Goal: Information Seeking & Learning: Learn about a topic

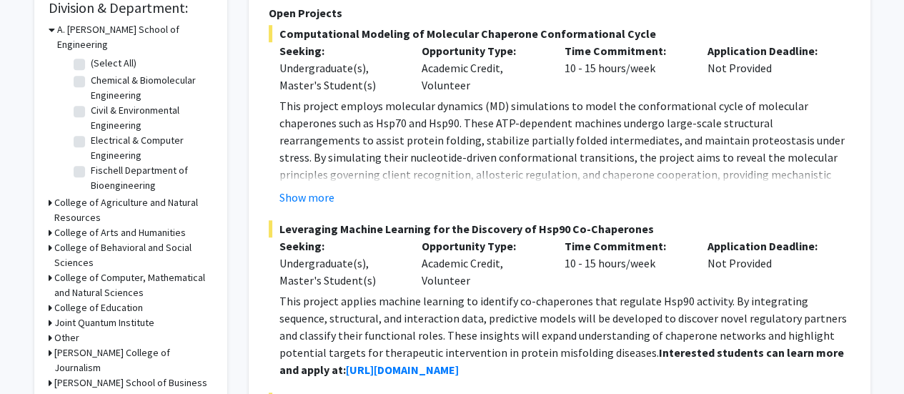
scroll to position [441, 0]
click at [66, 239] on h3 "College of Behavioral and Social Sciences" at bounding box center [133, 254] width 159 height 30
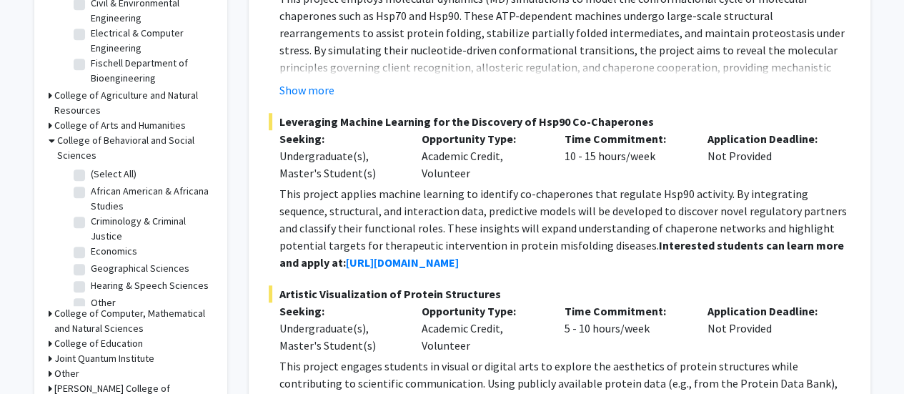
scroll to position [517, 0]
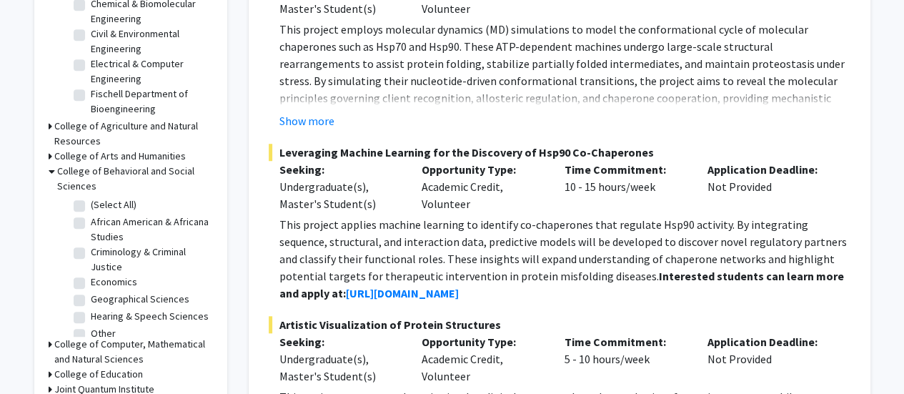
click at [77, 194] on fg-checkbox-list "(Select All) (Select All) African American & Africana Studies African American …" at bounding box center [141, 294] width 143 height 200
click at [91, 197] on label "(Select All)" at bounding box center [114, 204] width 46 height 15
click at [91, 197] on input "(Select All)" at bounding box center [95, 201] width 9 height 9
checkbox input "true"
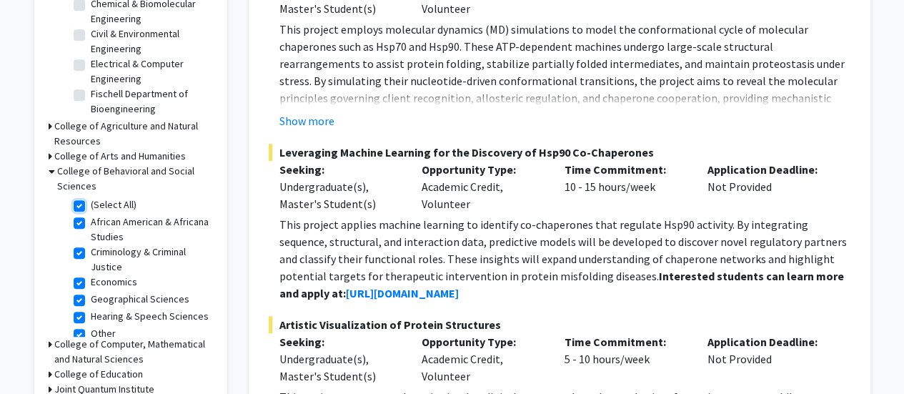
checkbox input "true"
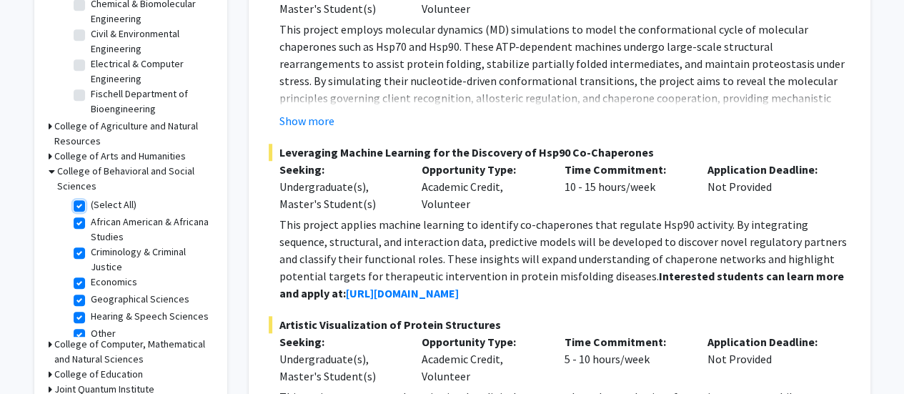
checkbox input "true"
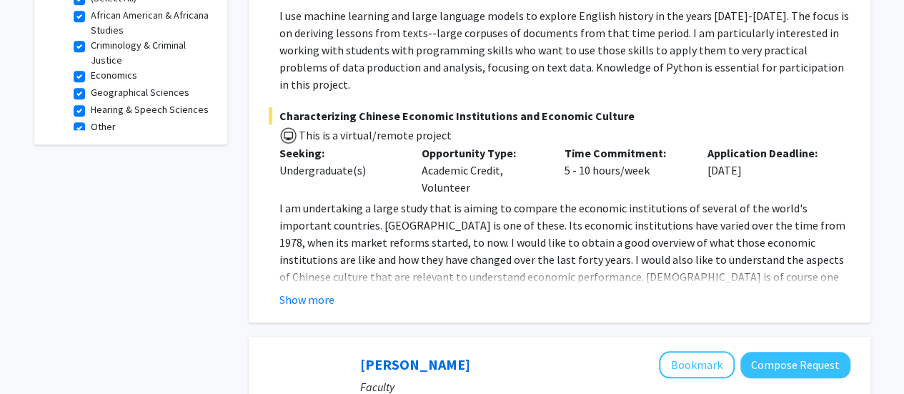
scroll to position [509, 0]
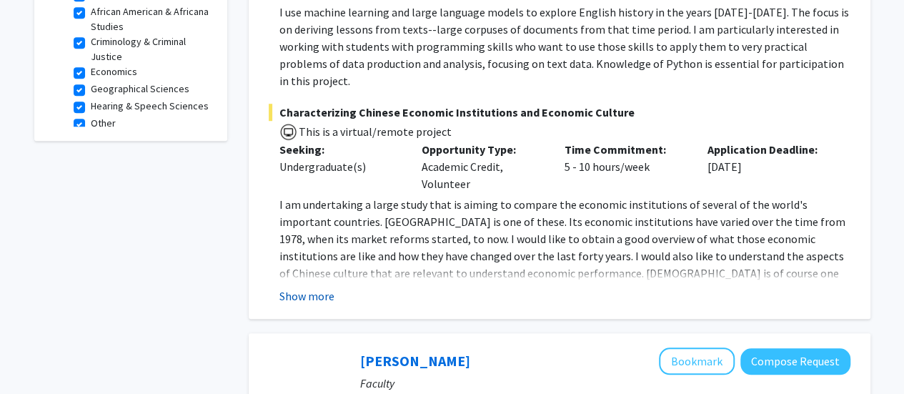
click at [310, 287] on button "Show more" at bounding box center [306, 295] width 55 height 17
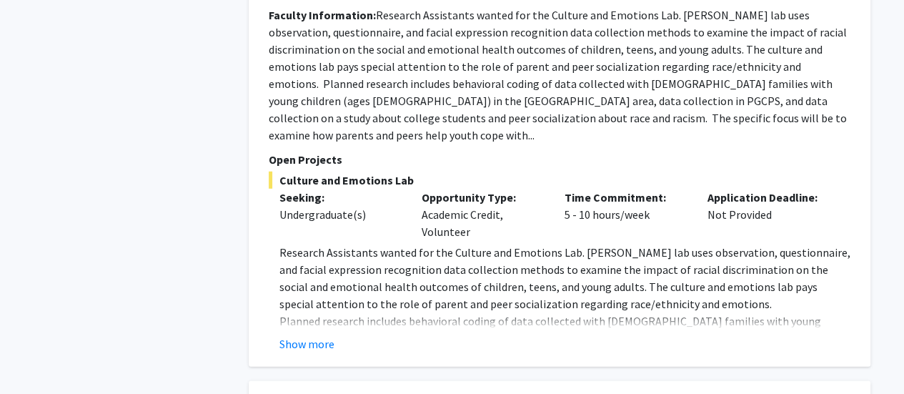
scroll to position [1943, 0]
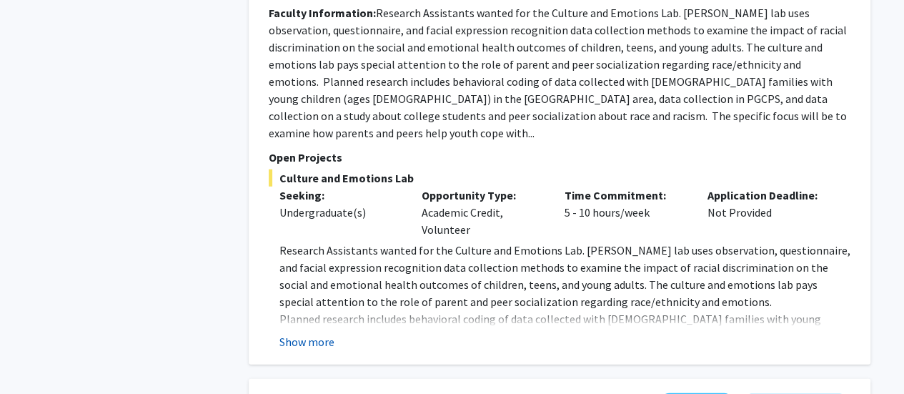
click at [310, 333] on button "Show more" at bounding box center [306, 341] width 55 height 17
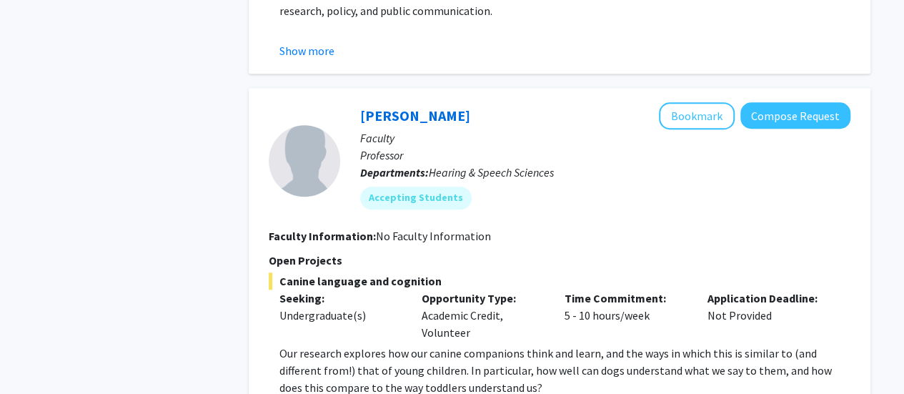
scroll to position [3277, 0]
